Goal: Task Accomplishment & Management: Complete application form

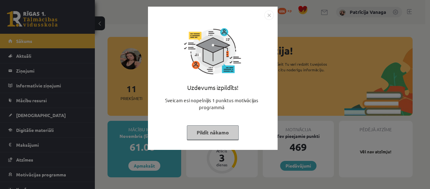
click at [269, 23] on div "Uzdevums izpildīts! Sveicam esi nopelnījis 1 punktus motivācijas programmā Pild…" at bounding box center [213, 83] width 122 height 126
click at [267, 18] on img "Close" at bounding box center [268, 14] width 9 height 9
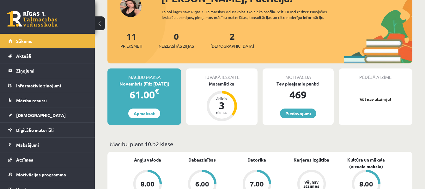
scroll to position [63, 0]
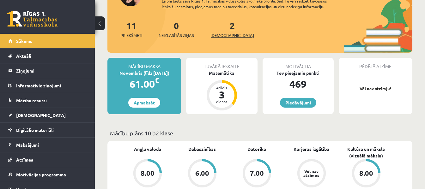
click at [222, 25] on link "2 Ieskaites" at bounding box center [232, 29] width 44 height 19
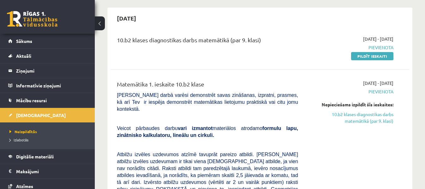
scroll to position [63, 0]
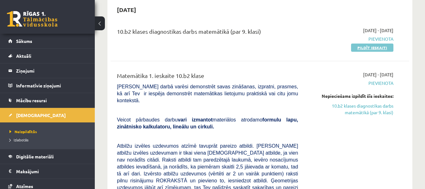
click at [376, 50] on link "Pildīt ieskaiti" at bounding box center [372, 48] width 42 height 8
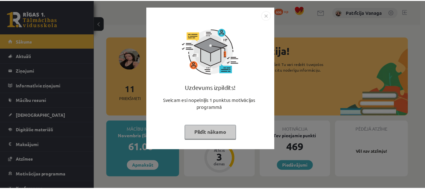
scroll to position [63, 0]
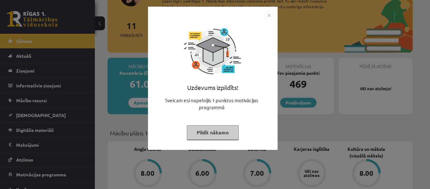
click at [268, 17] on img "Close" at bounding box center [268, 14] width 9 height 9
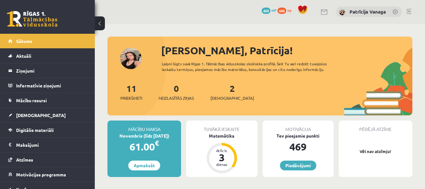
scroll to position [0, 0]
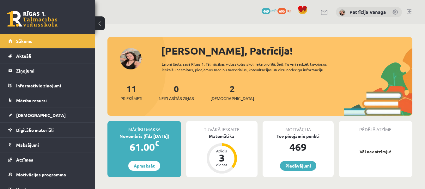
click at [226, 93] on div "2 Ieskaites" at bounding box center [232, 92] width 44 height 20
click at [223, 93] on link "2 Ieskaites" at bounding box center [232, 92] width 44 height 19
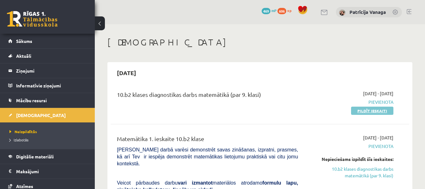
click at [384, 110] on link "Pildīt ieskaiti" at bounding box center [372, 111] width 42 height 8
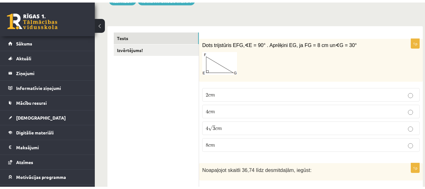
scroll to position [95, 0]
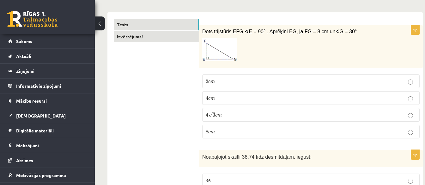
click at [142, 38] on link "Izvērtējums!" at bounding box center [156, 37] width 85 height 12
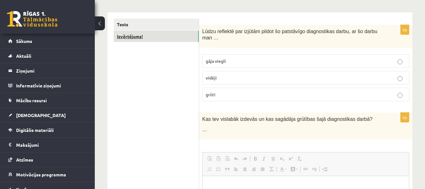
scroll to position [0, 0]
click at [239, 91] on p "grūti" at bounding box center [306, 94] width 200 height 7
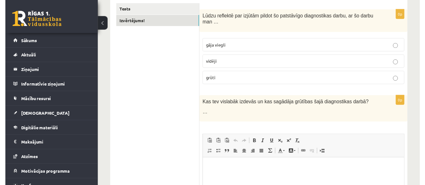
scroll to position [95, 0]
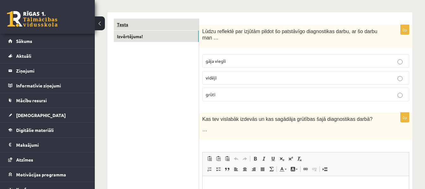
click at [160, 27] on link "Tests" at bounding box center [156, 25] width 85 height 12
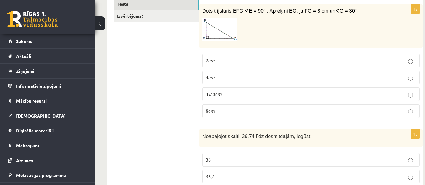
scroll to position [126, 0]
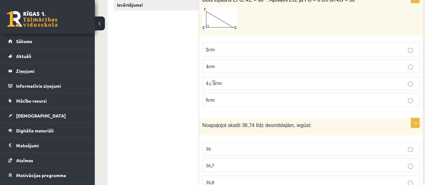
click at [317, 64] on p "4 c m 4 c m" at bounding box center [311, 66] width 210 height 7
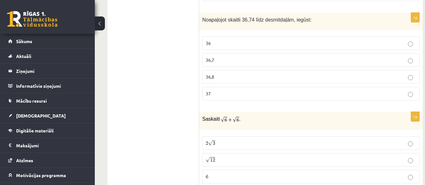
scroll to position [221, 0]
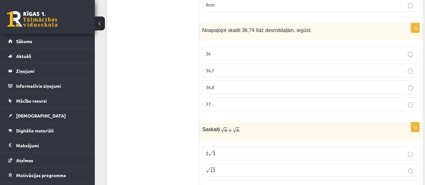
click at [240, 70] on p "36,7" at bounding box center [311, 70] width 210 height 7
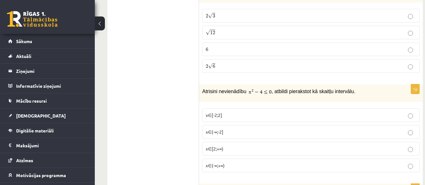
scroll to position [348, 0]
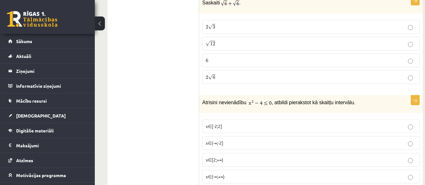
click at [395, 83] on label "2 √ 6 2 6" at bounding box center [310, 77] width 217 height 14
click at [213, 127] on span "x∈[-2;2]" at bounding box center [214, 126] width 16 height 6
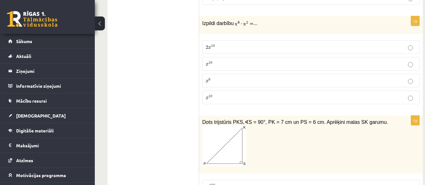
scroll to position [537, 0]
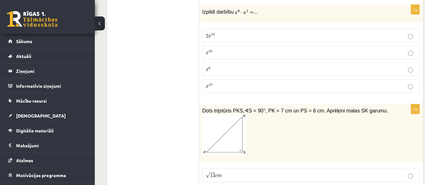
click at [223, 83] on label "x 10 x 10" at bounding box center [310, 86] width 217 height 14
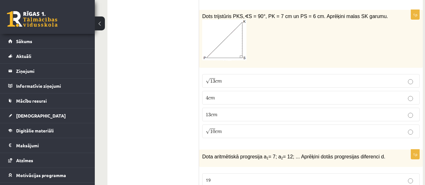
scroll to position [632, 0]
click at [212, 82] on span "13" at bounding box center [212, 80] width 5 height 4
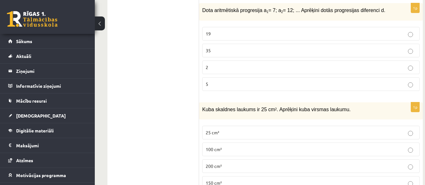
scroll to position [784, 0]
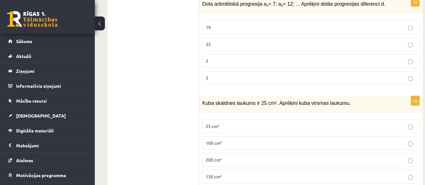
click at [246, 174] on p "150 cm²" at bounding box center [311, 176] width 210 height 7
click at [223, 77] on p "5" at bounding box center [311, 77] width 210 height 7
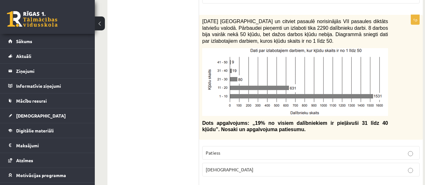
scroll to position [973, 0]
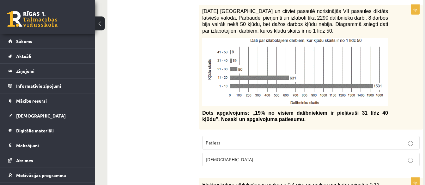
click at [368, 162] on p "Aplams" at bounding box center [311, 159] width 210 height 7
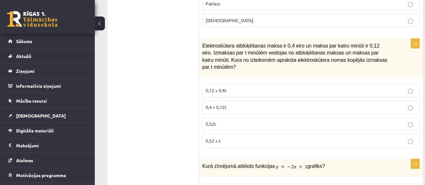
scroll to position [1140, 0]
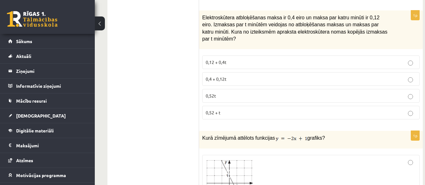
click at [225, 76] on span "0,4 + 0,12t" at bounding box center [216, 79] width 21 height 6
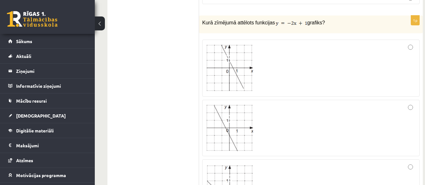
scroll to position [1267, 0]
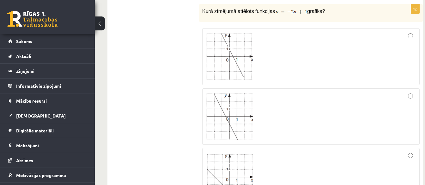
click at [357, 55] on div at bounding box center [311, 57] width 210 height 50
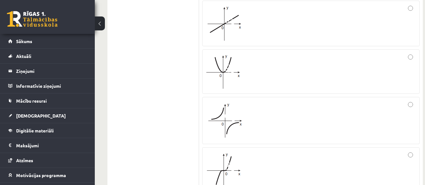
scroll to position [1551, 0]
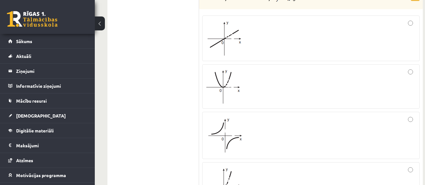
click at [309, 99] on label at bounding box center [310, 86] width 217 height 44
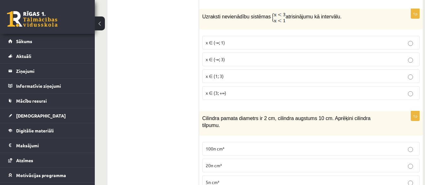
scroll to position [1760, 0]
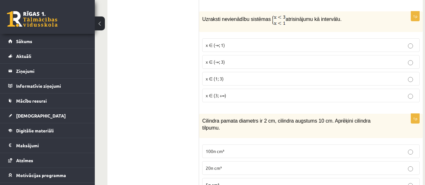
click at [226, 38] on label "x ∈ (-∞; 1)" at bounding box center [310, 45] width 217 height 14
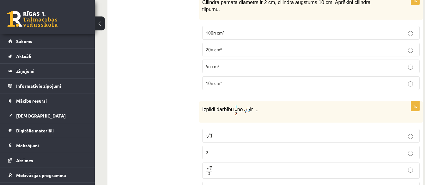
scroll to position [1867, 0]
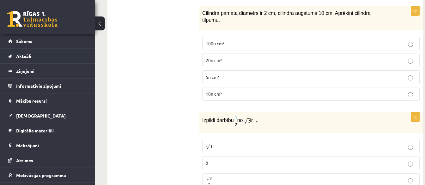
click at [233, 90] on p "10π cm³" at bounding box center [311, 93] width 210 height 7
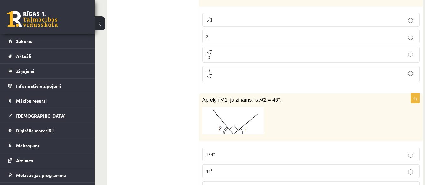
scroll to position [1962, 0]
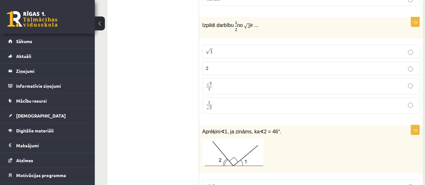
click at [214, 82] on p "√ 2 2 2 2" at bounding box center [311, 86] width 210 height 9
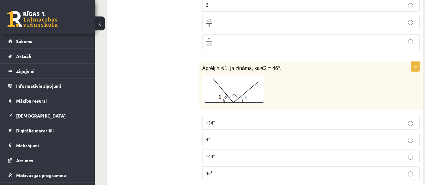
scroll to position [2057, 0]
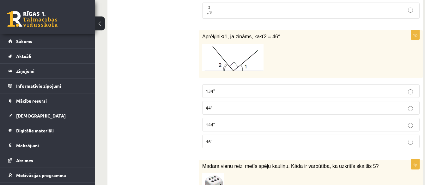
click at [268, 88] on p "134°" at bounding box center [311, 91] width 210 height 7
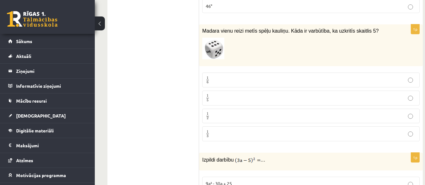
scroll to position [2196, 0]
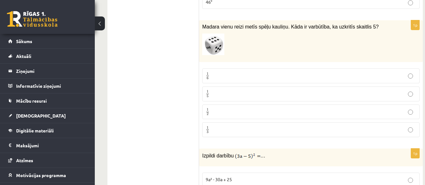
click at [217, 68] on label "1 6 1 6" at bounding box center [310, 75] width 217 height 15
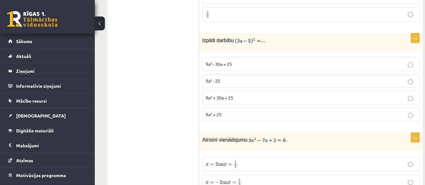
scroll to position [2322, 0]
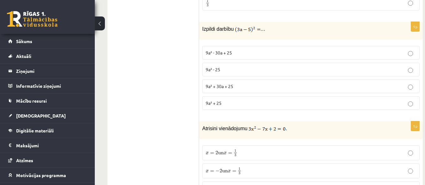
click at [241, 83] on p "9a² + 30a + 25" at bounding box center [311, 86] width 210 height 7
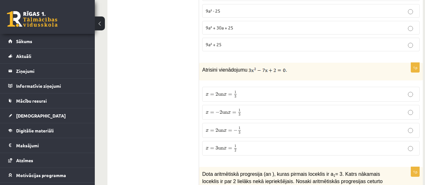
scroll to position [2417, 0]
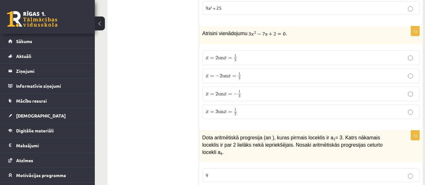
click at [244, 54] on p "x = 2 un x = 1 3 x = 2 un x = 1 3" at bounding box center [311, 58] width 210 height 8
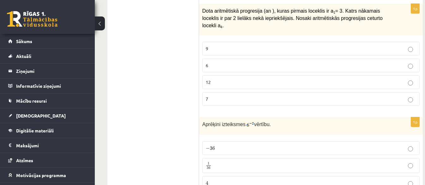
scroll to position [2531, 0]
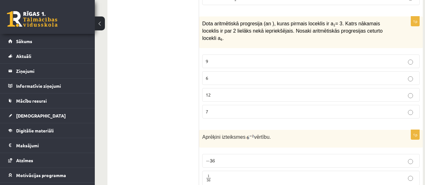
click at [239, 54] on label "9" at bounding box center [310, 61] width 217 height 14
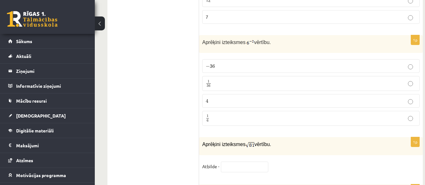
scroll to position [2626, 0]
click at [203, 76] on label "1 36 1 36" at bounding box center [310, 83] width 217 height 15
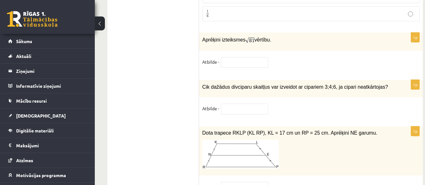
scroll to position [2733, 0]
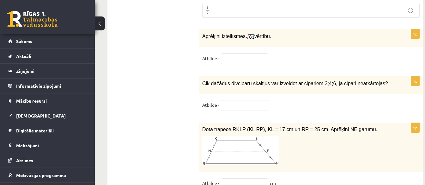
click at [253, 53] on input "text" at bounding box center [244, 58] width 47 height 11
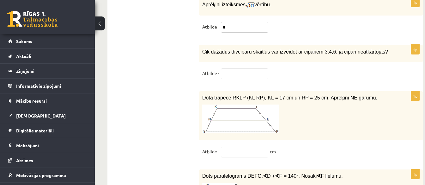
scroll to position [2778, 0]
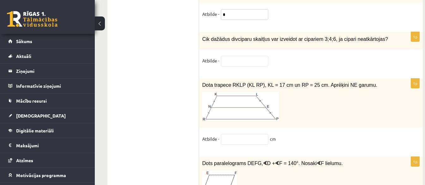
type input "*"
click at [235, 56] on input "text" at bounding box center [244, 61] width 47 height 11
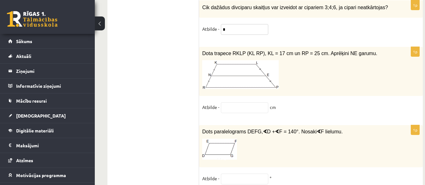
type input "*"
click at [234, 102] on input "text" at bounding box center [244, 107] width 47 height 11
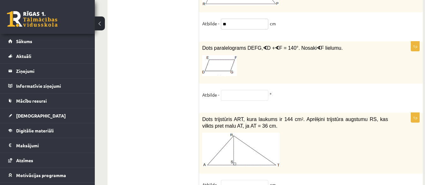
scroll to position [2904, 0]
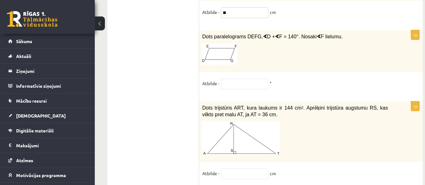
type input "**"
click at [238, 78] on input "text" at bounding box center [244, 83] width 47 height 11
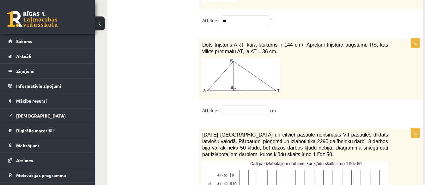
scroll to position [2967, 0]
type input "**"
click at [258, 105] on input "text" at bounding box center [244, 110] width 47 height 11
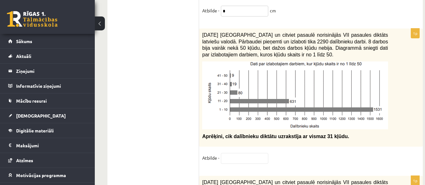
scroll to position [3081, 0]
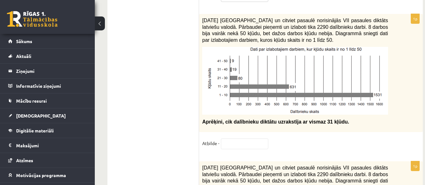
type input "*"
click at [233, 138] on input "text" at bounding box center [244, 143] width 47 height 11
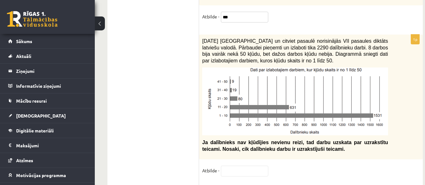
scroll to position [3220, 0]
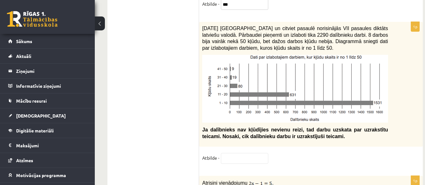
type input "***"
click at [264, 153] on input "text" at bounding box center [244, 158] width 47 height 11
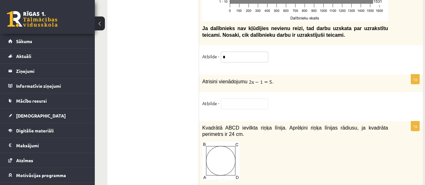
scroll to position [3353, 0]
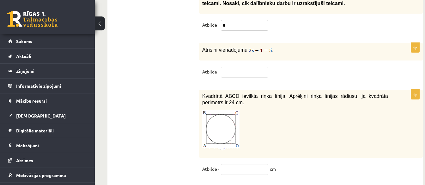
type input "*"
click at [248, 67] on input "text" at bounding box center [244, 72] width 47 height 11
type input "***"
click at [248, 164] on input "text" at bounding box center [244, 169] width 47 height 11
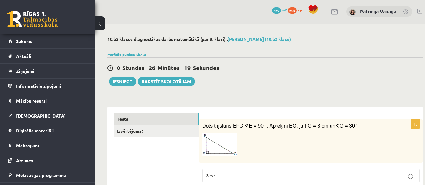
scroll to position [0, 0]
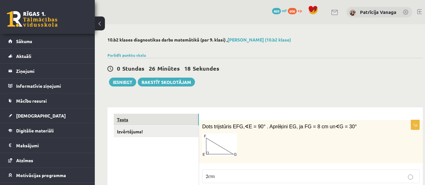
type input "********"
click at [170, 123] on link "Tests" at bounding box center [156, 119] width 85 height 12
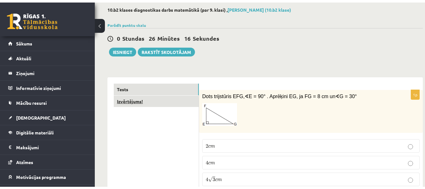
scroll to position [63, 0]
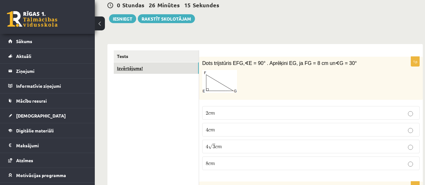
click at [179, 70] on link "Izvērtējums!" at bounding box center [156, 68] width 85 height 12
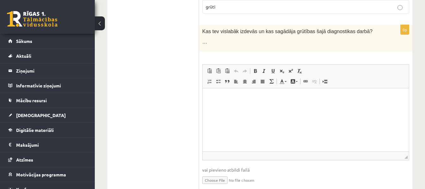
scroll to position [190, 0]
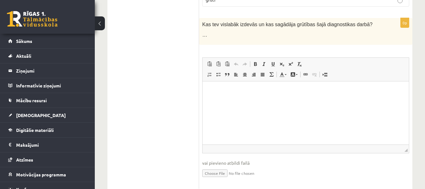
click at [263, 92] on p "Bagātinātā teksta redaktors, wiswyg-editor-user-answer-47433888611080" at bounding box center [306, 91] width 194 height 7
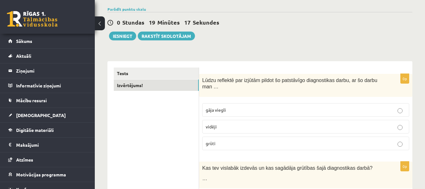
scroll to position [35, 0]
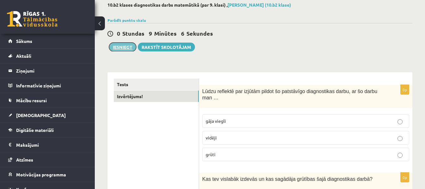
click at [127, 47] on button "Iesniegt" at bounding box center [122, 47] width 27 height 9
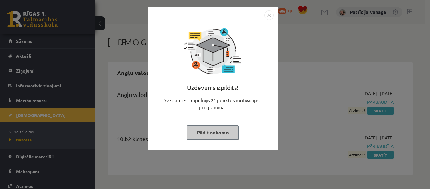
click at [267, 16] on img "Close" at bounding box center [268, 14] width 9 height 9
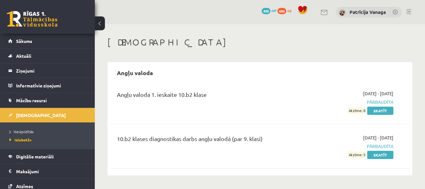
click at [57, 33] on div "0 Dāvanas 490 mP 606 xp" at bounding box center [47, 17] width 95 height 34
click at [56, 39] on link "Sākums" at bounding box center [47, 41] width 79 height 15
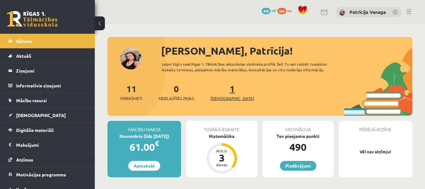
click at [225, 97] on span "[DEMOGRAPHIC_DATA]" at bounding box center [232, 98] width 44 height 6
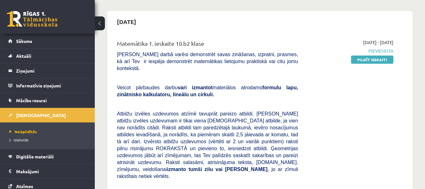
scroll to position [63, 0]
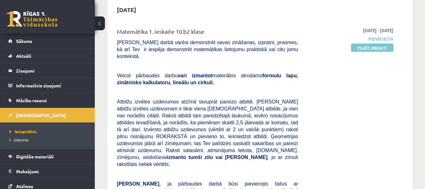
click at [386, 47] on link "Pildīt ieskaiti" at bounding box center [372, 48] width 42 height 8
